Goal: Communication & Community: Connect with others

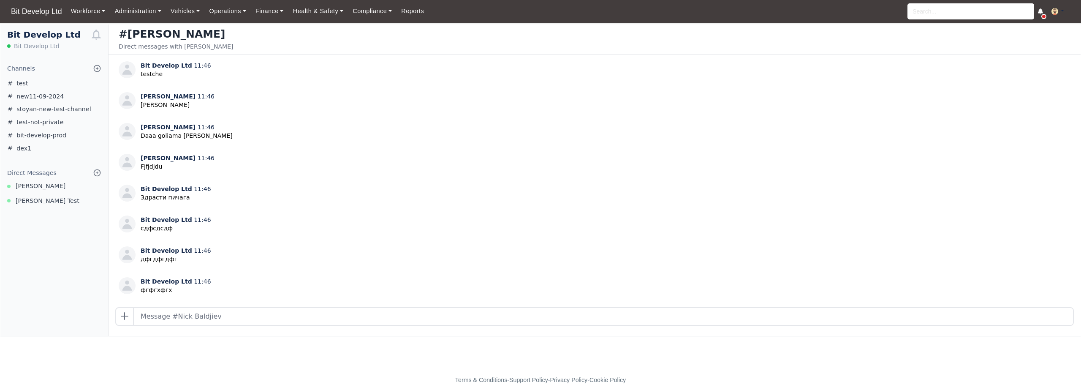
scroll to position [532, 0]
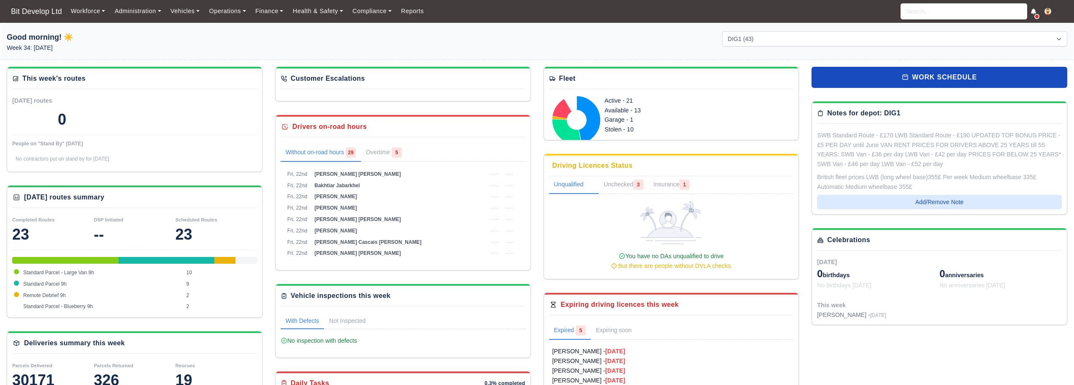
select select "2"
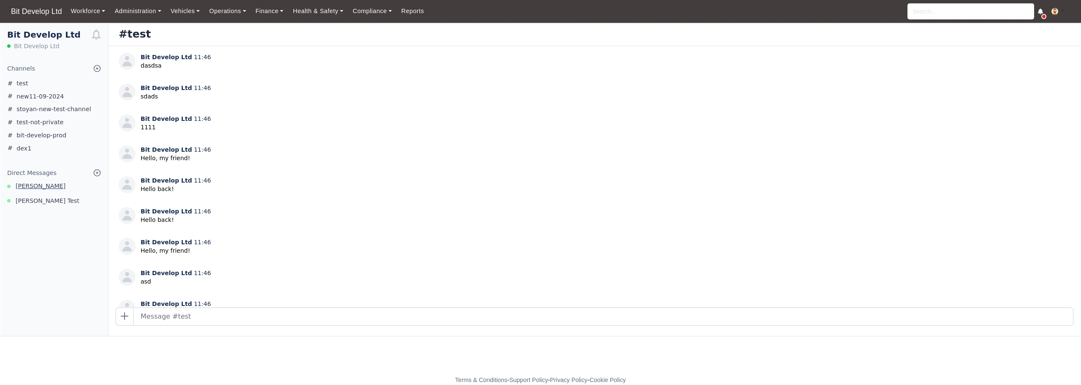
click at [41, 189] on span "Nick Baldjiev" at bounding box center [41, 186] width 50 height 10
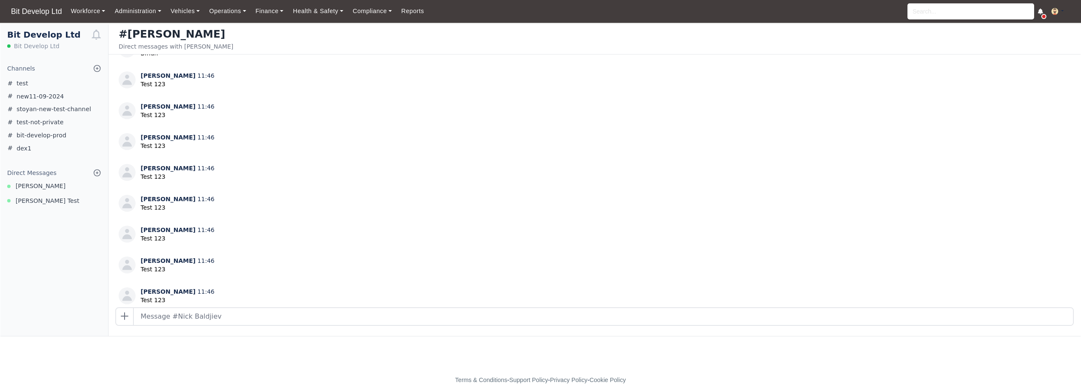
scroll to position [532, 0]
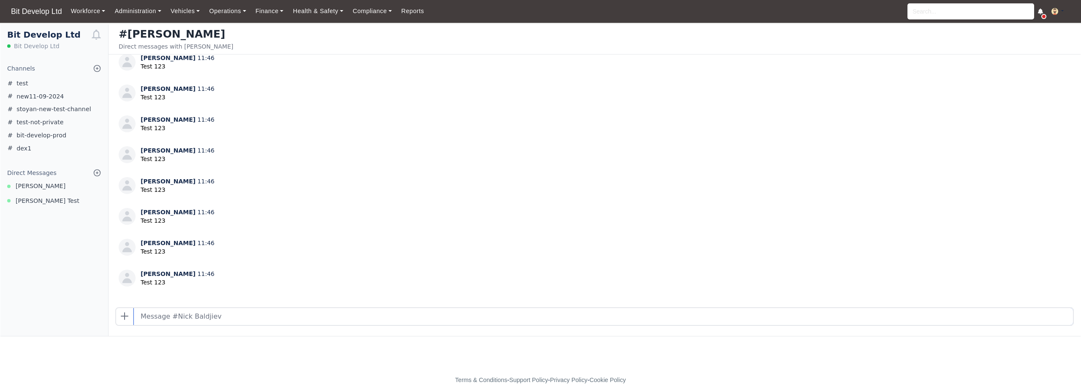
click at [287, 319] on input "text" at bounding box center [603, 316] width 939 height 17
type input "test nick"
type input "dsfsdfsdf"
click at [264, 320] on input "text" at bounding box center [603, 316] width 939 height 17
click at [268, 316] on input "text" at bounding box center [603, 316] width 939 height 17
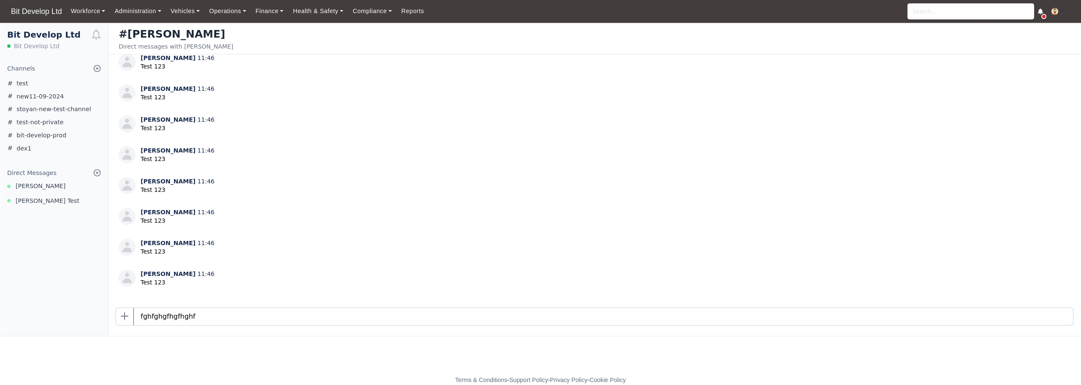
type input "fghfghgfhgfhghf"
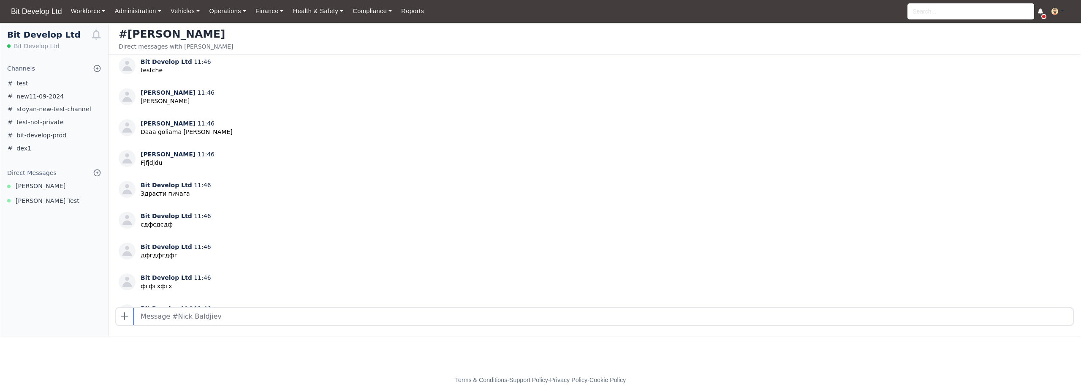
scroll to position [0, 0]
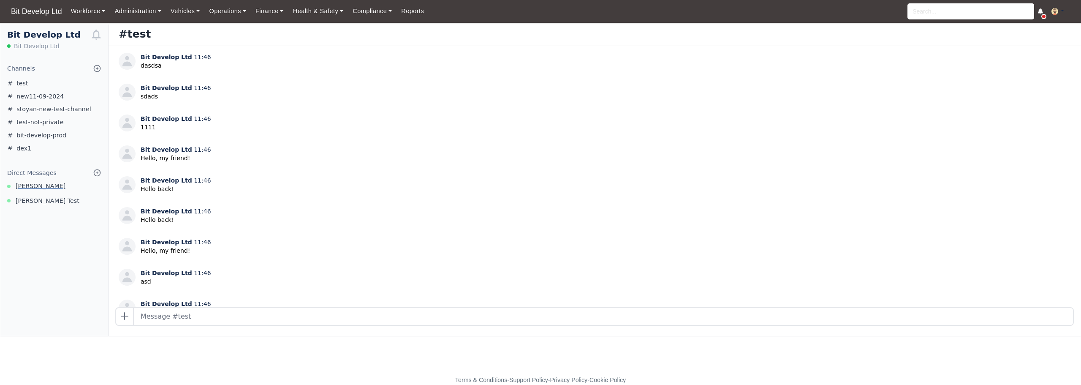
click at [48, 185] on span "[PERSON_NAME]" at bounding box center [41, 186] width 50 height 10
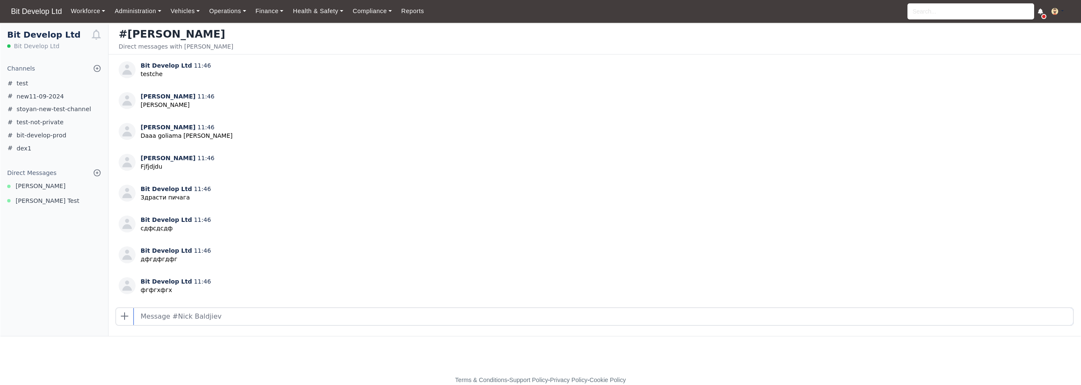
click at [231, 315] on input "text" at bounding box center [603, 316] width 939 height 17
type input "test otnovo"
click at [45, 186] on span "[PERSON_NAME]" at bounding box center [41, 186] width 50 height 10
click at [243, 320] on input "text" at bounding box center [603, 316] width 939 height 17
type input "fdgdffdgfd"
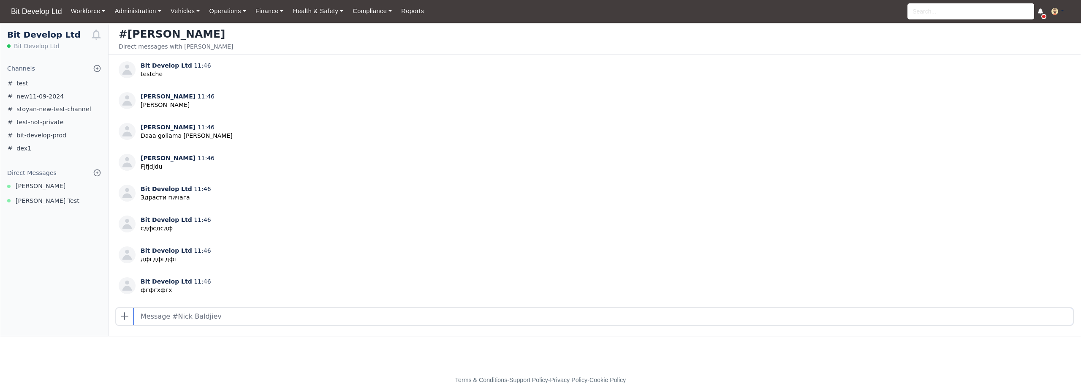
click at [230, 317] on input "text" at bounding box center [603, 316] width 939 height 17
type input "dfgdfgdfg"
